Goal: Information Seeking & Learning: Learn about a topic

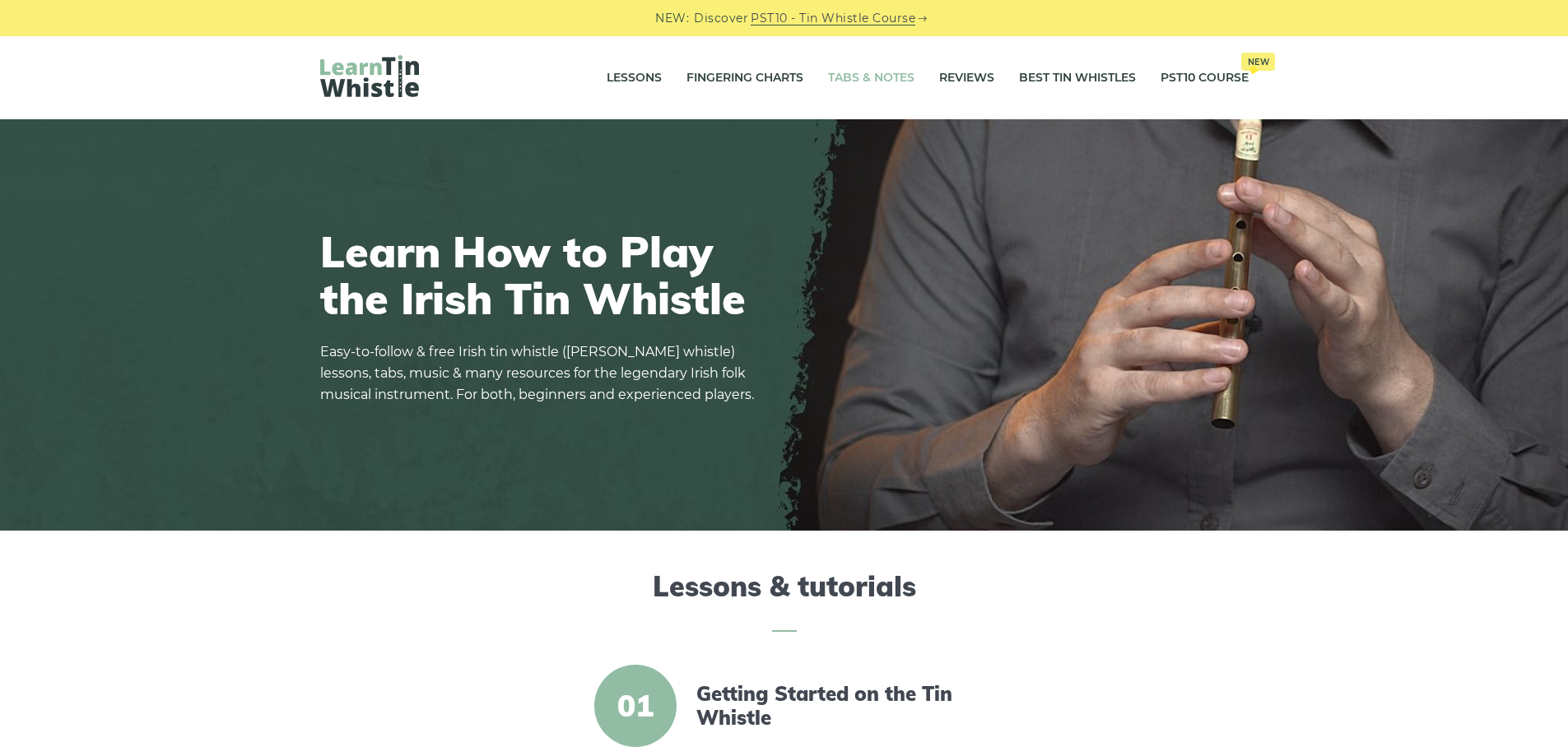
click at [879, 80] on link "Tabs & Notes" at bounding box center [871, 78] width 86 height 41
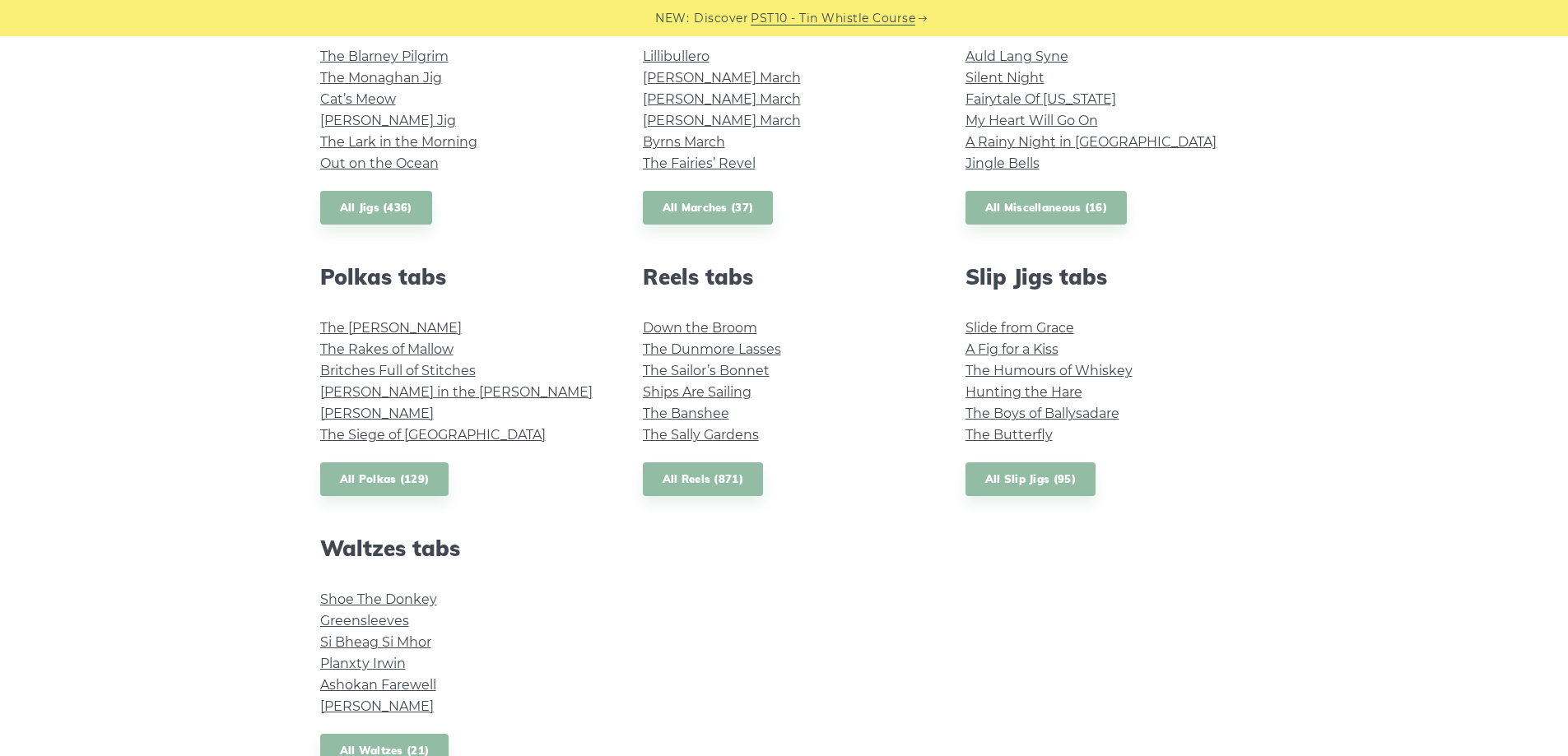
scroll to position [1070, 0]
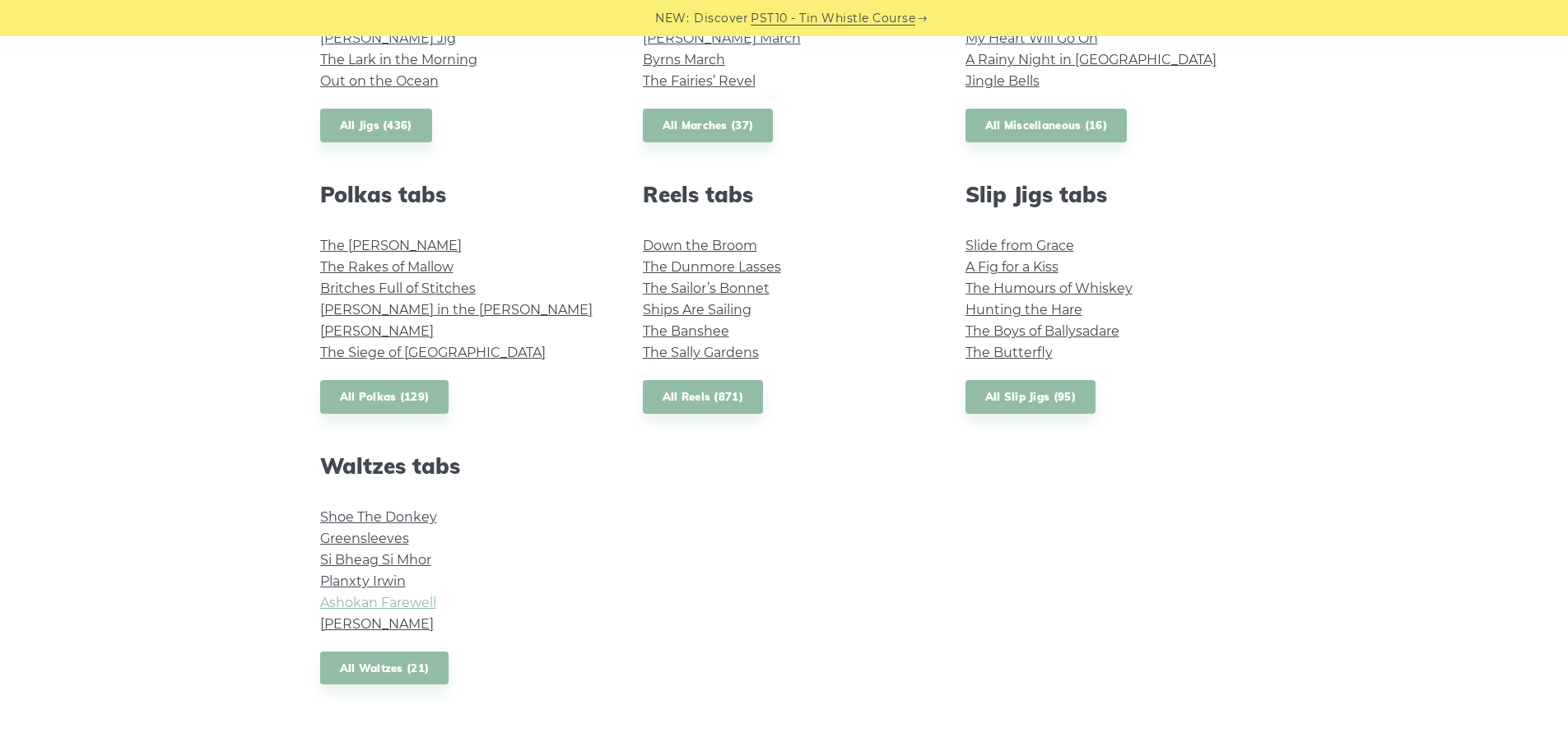
click at [368, 602] on link "Ashokan Farewell" at bounding box center [378, 603] width 116 height 16
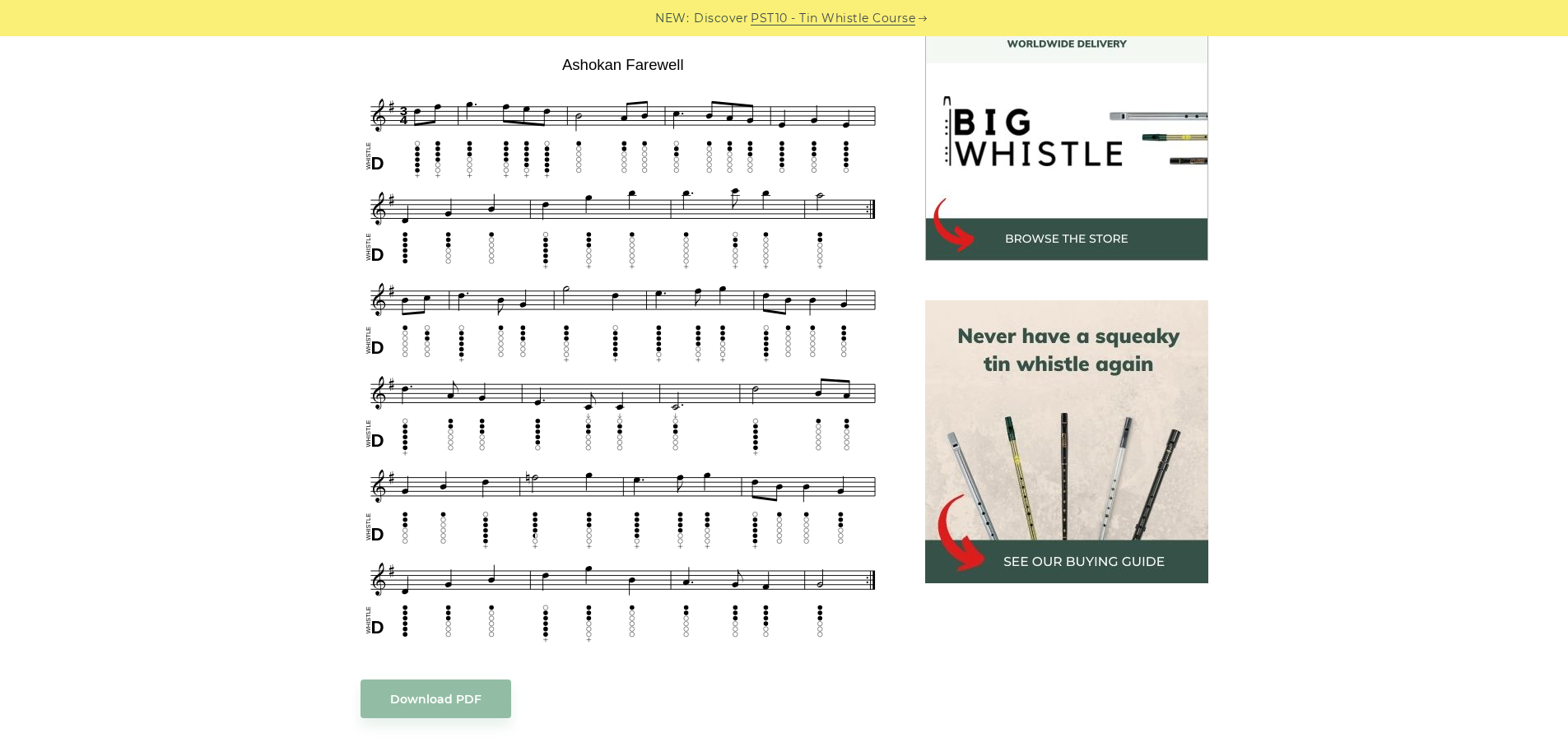
scroll to position [576, 0]
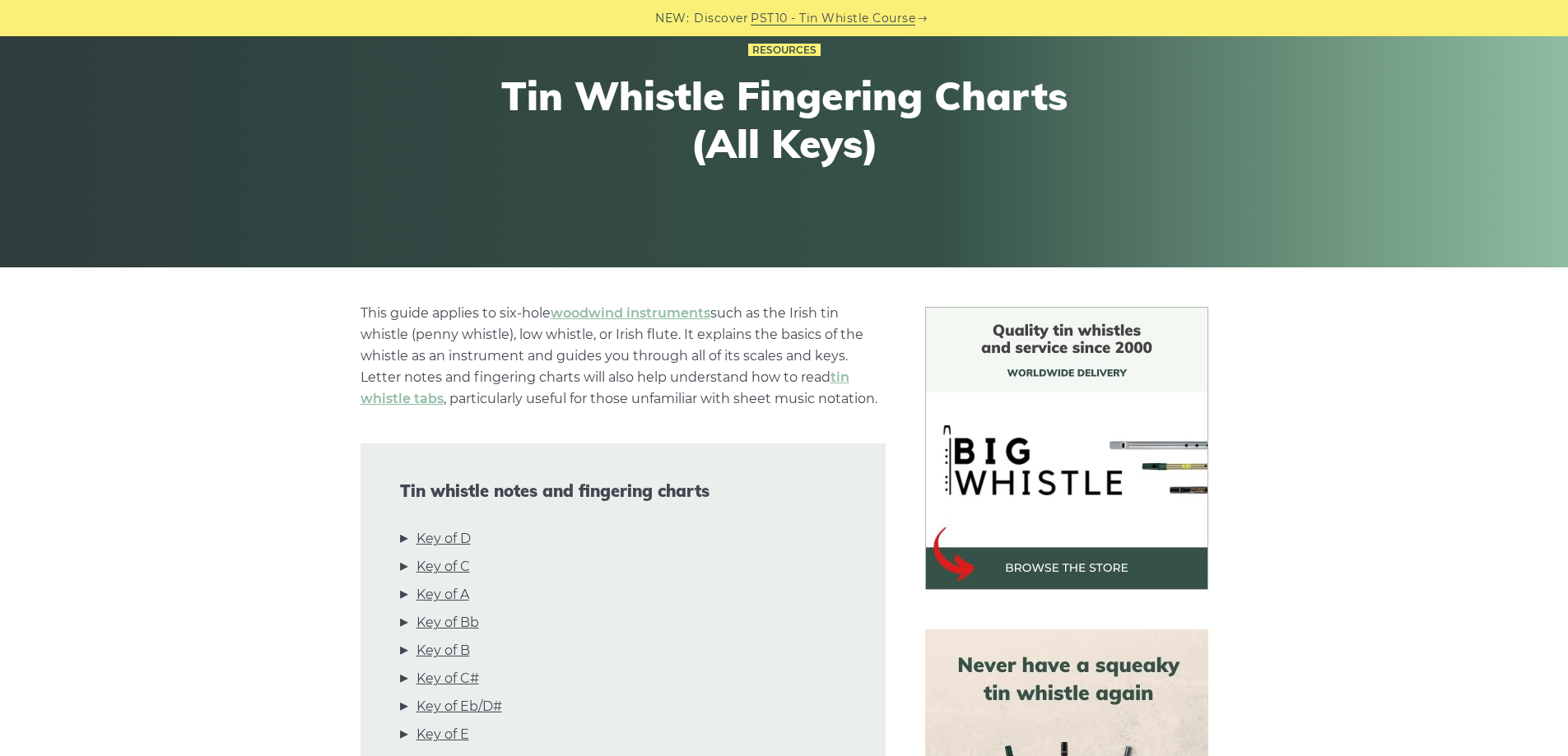
scroll to position [247, 0]
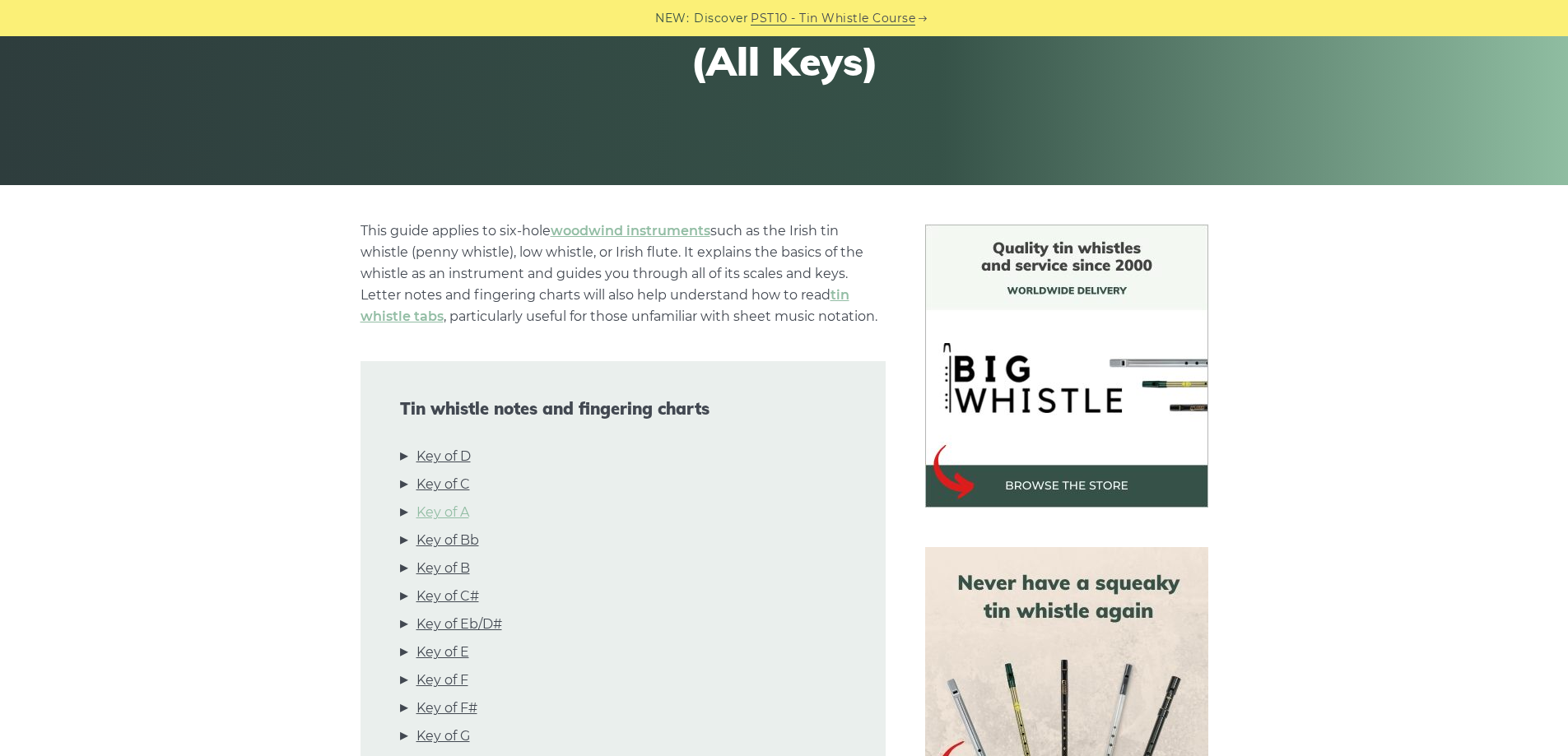
click at [438, 513] on link "Key of A" at bounding box center [442, 512] width 52 height 21
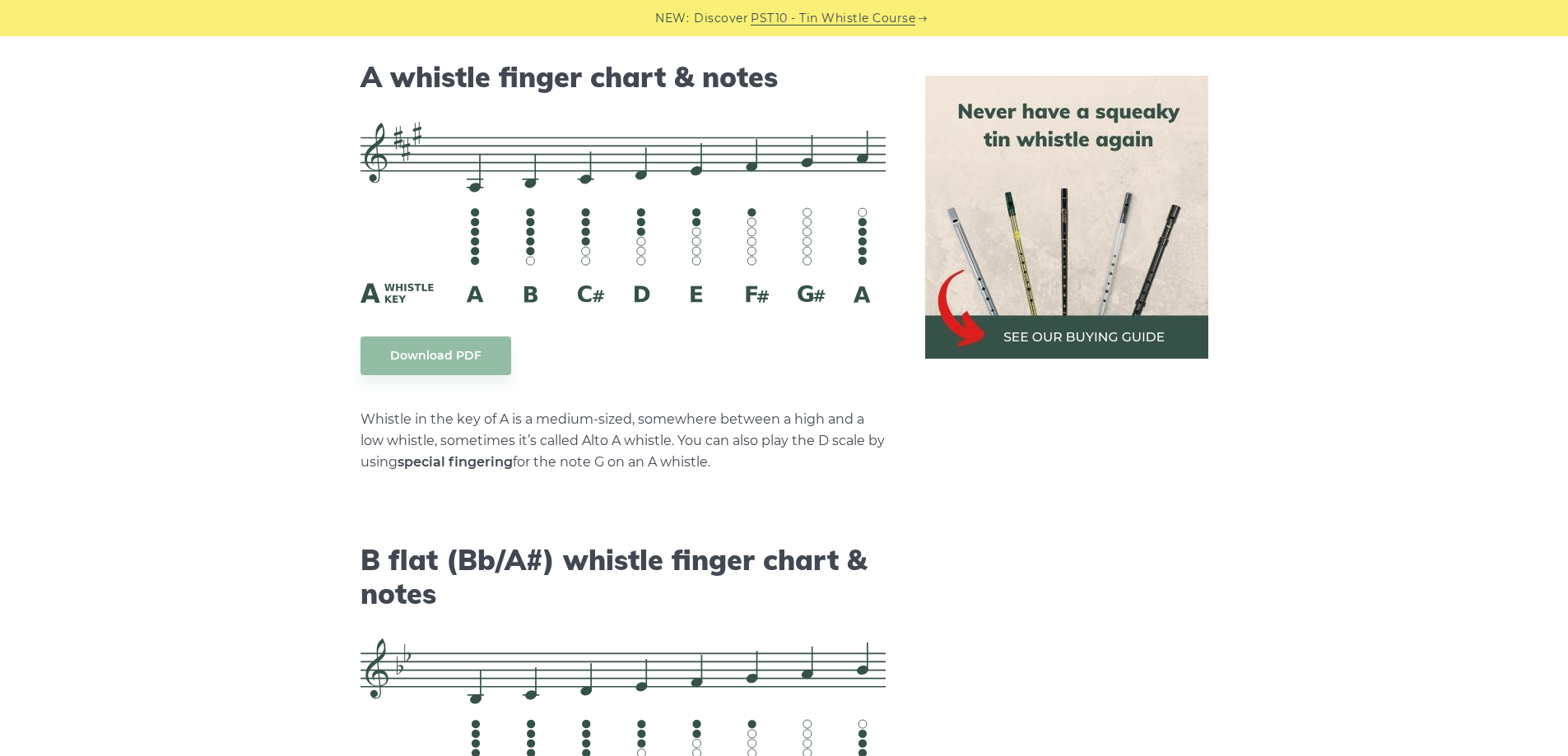
scroll to position [4546, 0]
